Goal: Find specific page/section: Find specific page/section

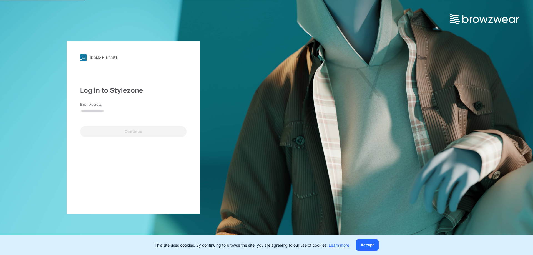
click at [98, 115] on input "Email Address" at bounding box center [133, 111] width 107 height 8
type input "**********"
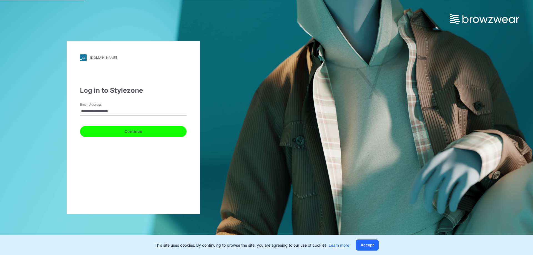
click at [129, 132] on button "Continue" at bounding box center [133, 131] width 107 height 11
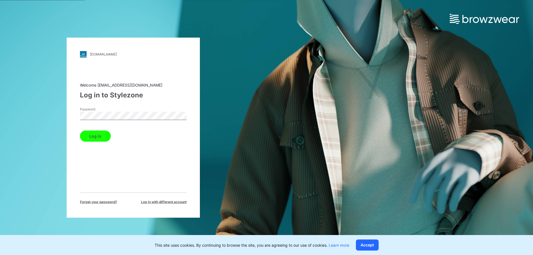
click at [106, 137] on button "Log in" at bounding box center [95, 135] width 31 height 11
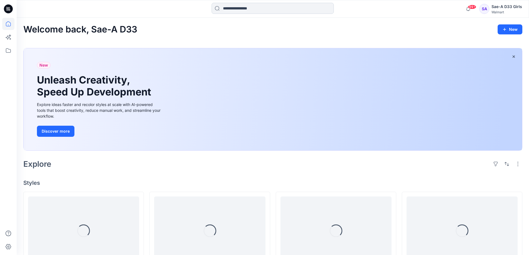
click at [253, 11] on input at bounding box center [272, 8] width 122 height 11
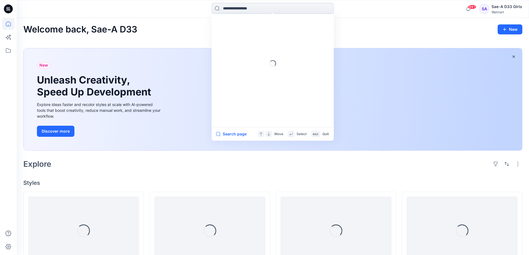
paste input "**********"
drag, startPoint x: 246, startPoint y: 9, endPoint x: 183, endPoint y: 9, distance: 63.3
click at [183, 9] on div "**********" at bounding box center [273, 9] width 256 height 12
type input "******"
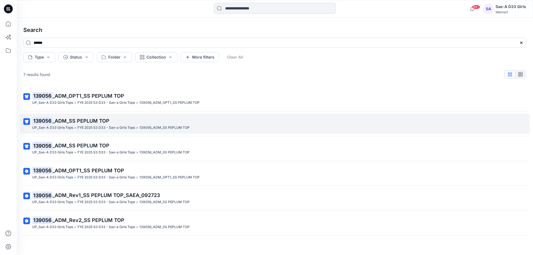
click at [109, 124] on span "_ADM_SS PEPLUM TOP" at bounding box center [80, 121] width 57 height 6
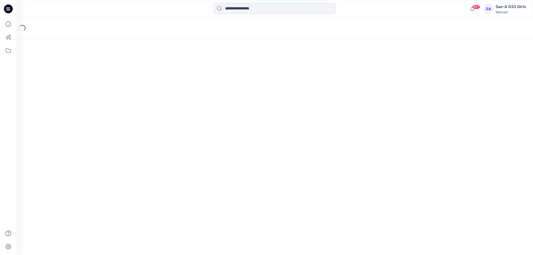
drag, startPoint x: 299, startPoint y: 71, endPoint x: 291, endPoint y: 72, distance: 7.9
click at [298, 71] on div "Loading..." at bounding box center [275, 136] width 516 height 237
click at [12, 24] on icon at bounding box center [8, 24] width 12 height 12
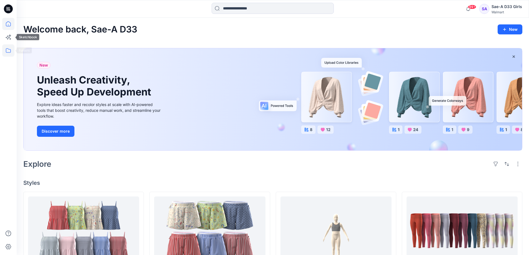
click at [9, 49] on icon at bounding box center [8, 50] width 12 height 12
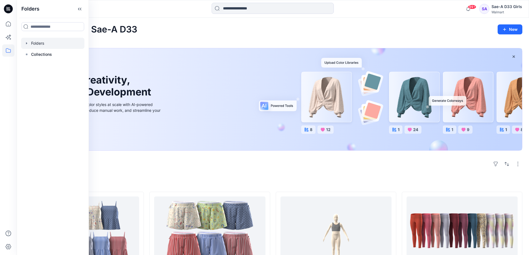
click at [33, 47] on div at bounding box center [52, 43] width 63 height 11
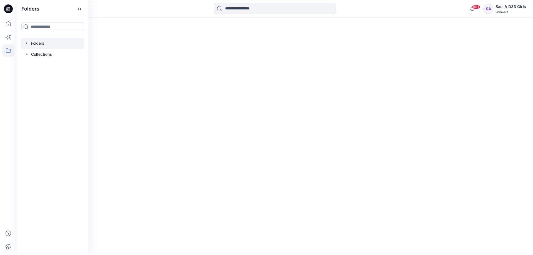
click at [26, 46] on icon "button" at bounding box center [26, 43] width 4 height 4
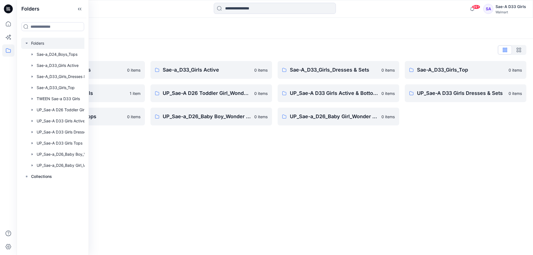
click at [175, 178] on div "Folders Folders List Sae-a_D24_Boys_Tops 0 items TWEEN Sae-a D33 Girls 1 item U…" at bounding box center [275, 136] width 516 height 237
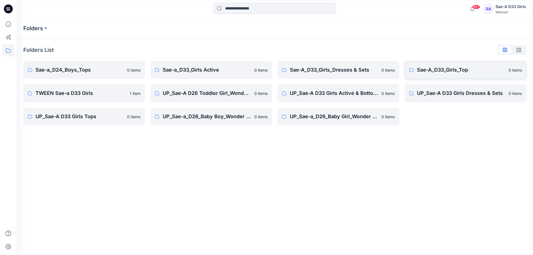
click at [462, 72] on p "Sae-A_D33_Girls_Top" at bounding box center [461, 70] width 88 height 8
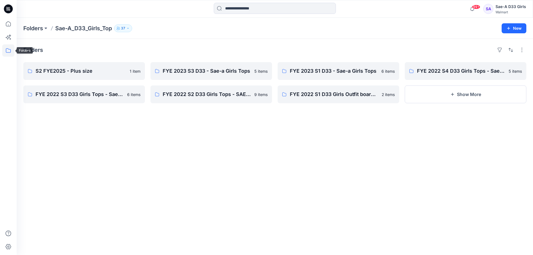
click at [11, 49] on icon at bounding box center [8, 50] width 12 height 12
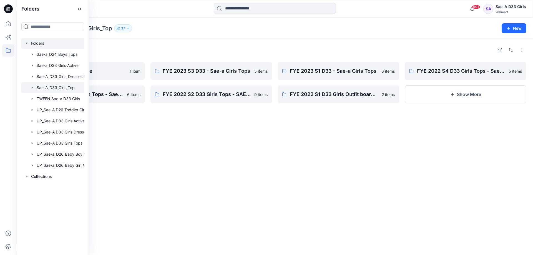
click at [53, 45] on div at bounding box center [60, 43] width 78 height 11
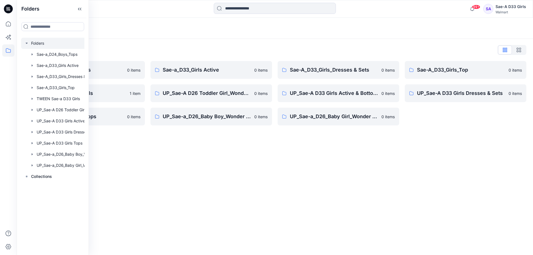
click at [39, 49] on div at bounding box center [60, 43] width 78 height 11
click at [58, 149] on div at bounding box center [60, 143] width 78 height 11
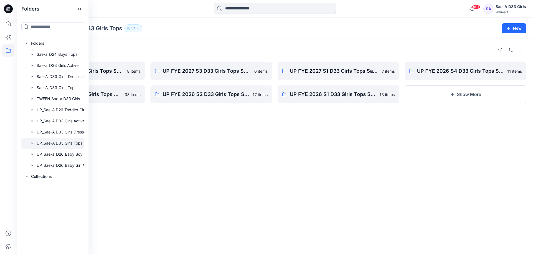
click at [244, 199] on div "Folders UP FYE 2027 S2 D33 Girls Tops Sae-A 8 items UP FYE 2026 S3 D33 Girls To…" at bounding box center [275, 147] width 516 height 216
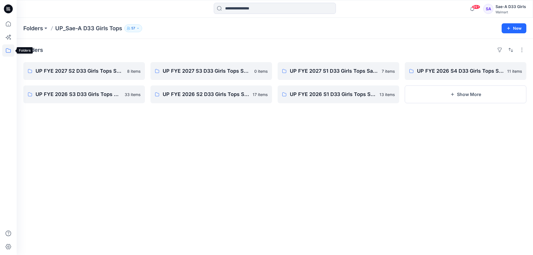
click at [9, 51] on icon at bounding box center [8, 50] width 12 height 12
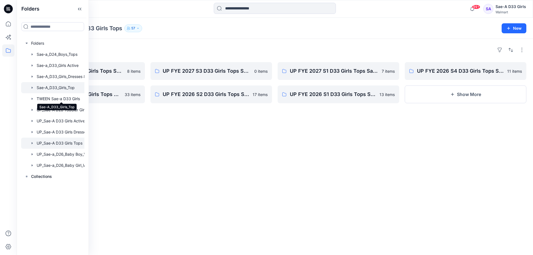
click at [70, 93] on div at bounding box center [60, 87] width 78 height 11
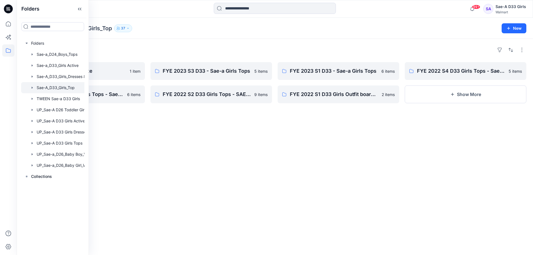
click at [167, 153] on div "Folders S2 FYE2025 - Plus size 1 item FYE 2022 S3 D33 Girls Tops - Sae - A 6 it…" at bounding box center [275, 147] width 516 height 216
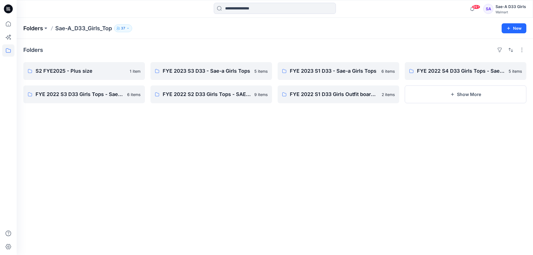
click at [31, 30] on p "Folders" at bounding box center [33, 28] width 20 height 8
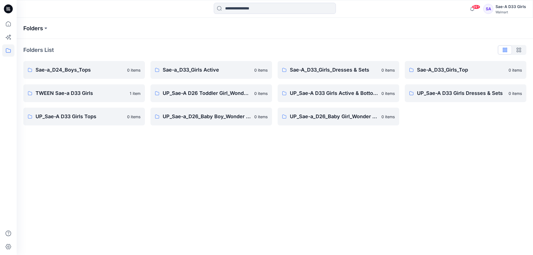
click at [32, 27] on p "Folders" at bounding box center [33, 28] width 20 height 8
click at [274, 7] on input at bounding box center [275, 8] width 122 height 11
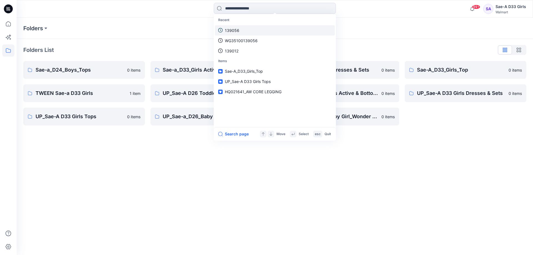
click at [248, 33] on link "139056" at bounding box center [275, 30] width 120 height 10
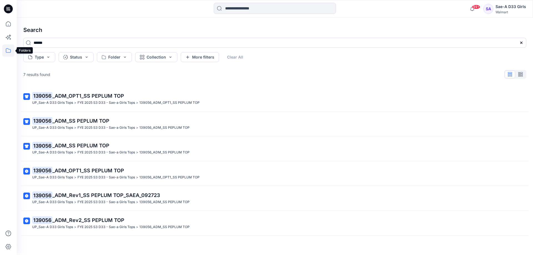
click at [8, 47] on icon at bounding box center [8, 50] width 12 height 12
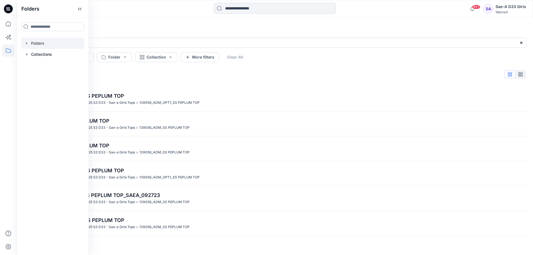
click at [39, 47] on div at bounding box center [52, 43] width 63 height 11
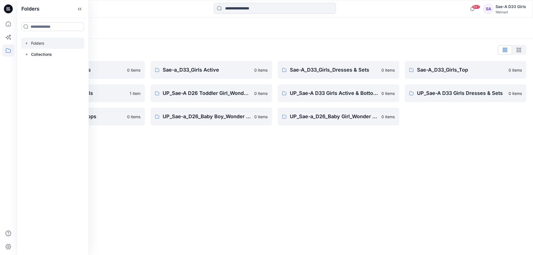
click at [242, 195] on div "Folders Folders List Sae-a_D24_Boys_Tops 0 items TWEEN Sae-a D33 Girls 1 item U…" at bounding box center [275, 136] width 516 height 237
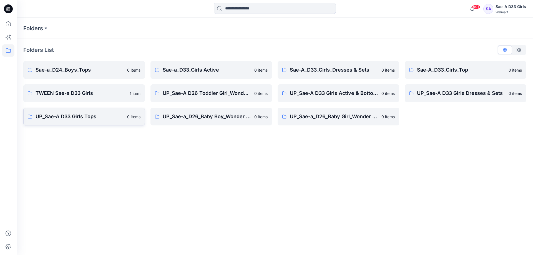
click at [90, 120] on p "UP_Sae-A D33 Girls Tops" at bounding box center [80, 117] width 88 height 8
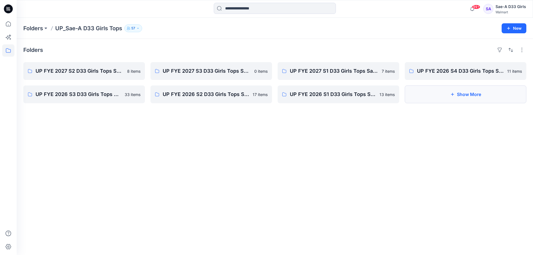
click at [454, 99] on button "Show More" at bounding box center [466, 94] width 122 height 18
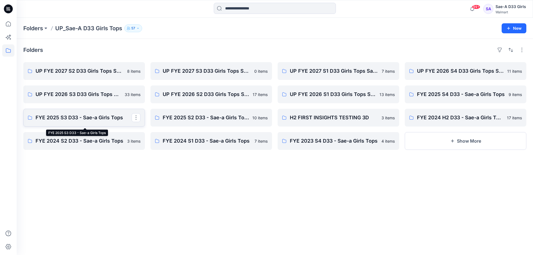
click at [102, 122] on p "FYE 2025 S3 D33 - Sae-a Girls Tops" at bounding box center [84, 118] width 96 height 8
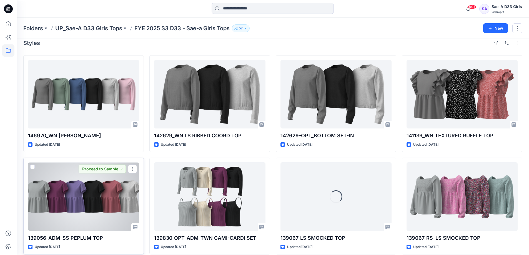
scroll to position [83, 0]
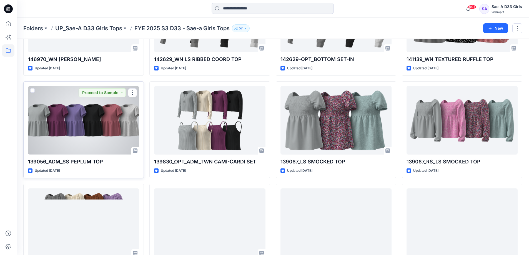
click at [96, 166] on p "139056_ADM_SS PEPLUM TOP" at bounding box center [83, 162] width 111 height 8
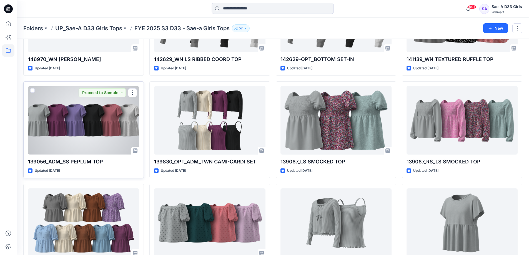
click at [100, 153] on div at bounding box center [83, 120] width 111 height 69
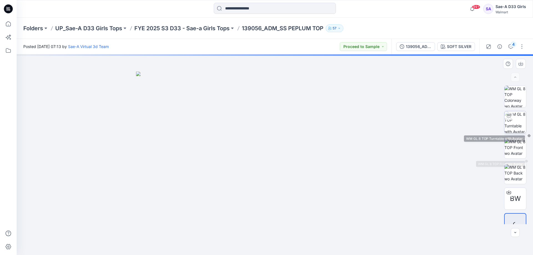
click at [511, 129] on img at bounding box center [515, 122] width 22 height 22
